Goal: Complete application form

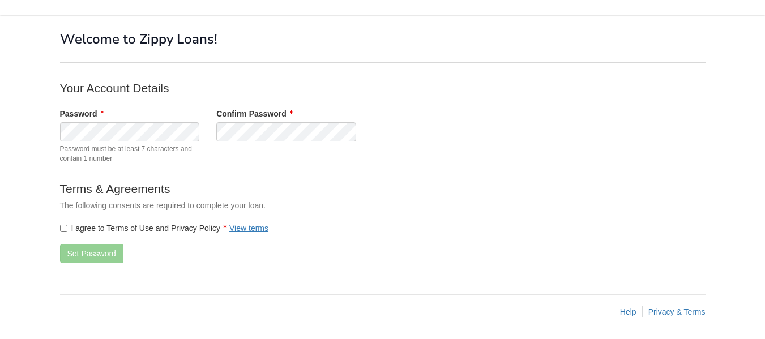
scroll to position [38, 0]
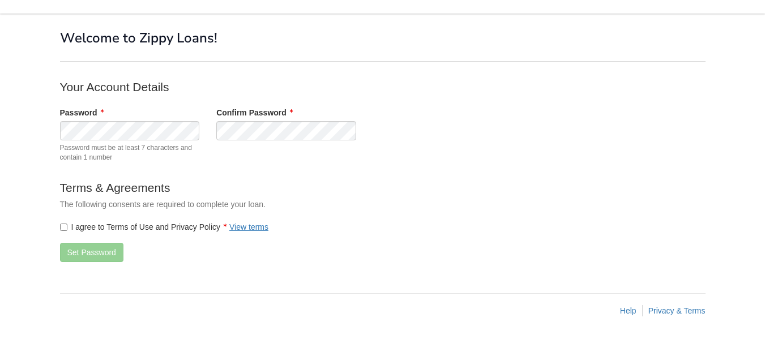
click at [61, 222] on label "I agree to Terms of Use and Privacy Policy View terms" at bounding box center [164, 226] width 209 height 11
click at [93, 253] on button "Set Password" at bounding box center [91, 252] width 63 height 19
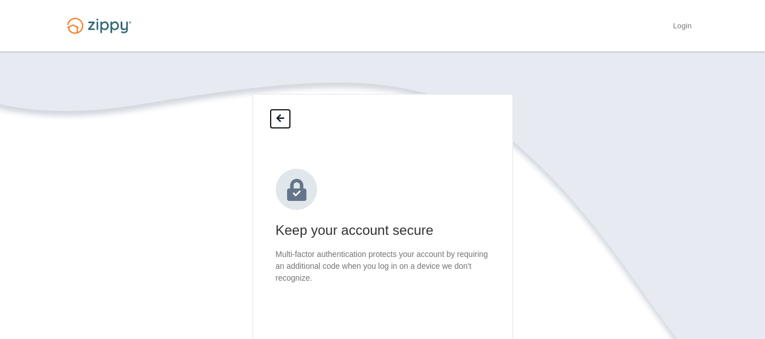
click at [277, 117] on icon at bounding box center [280, 118] width 8 height 9
